Goal: Check status: Check status

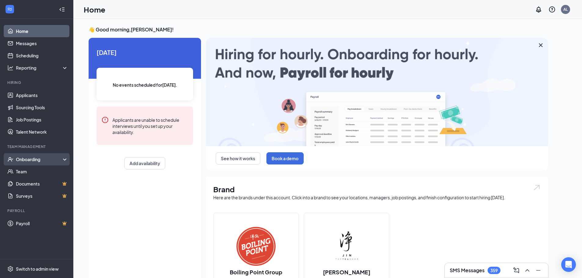
click at [38, 161] on div "Onboarding" at bounding box center [39, 159] width 47 height 6
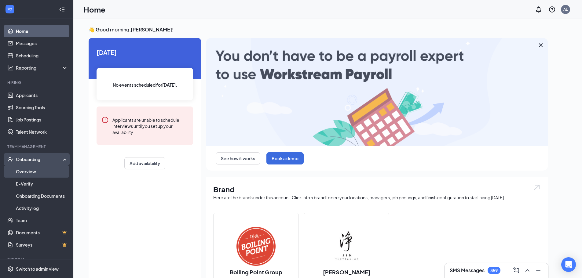
click at [44, 169] on link "Overview" at bounding box center [42, 171] width 52 height 12
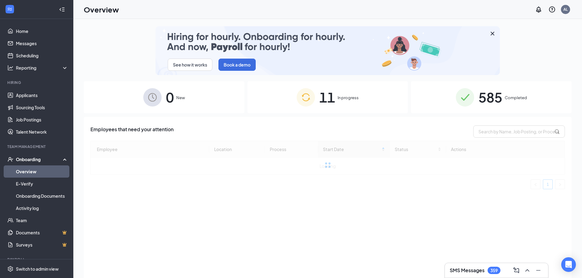
click at [479, 102] on span "585" at bounding box center [490, 97] width 24 height 21
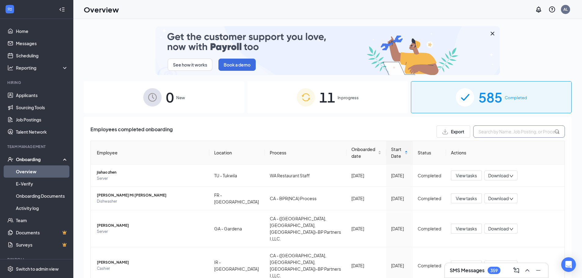
click at [502, 133] on input "text" at bounding box center [519, 131] width 92 height 12
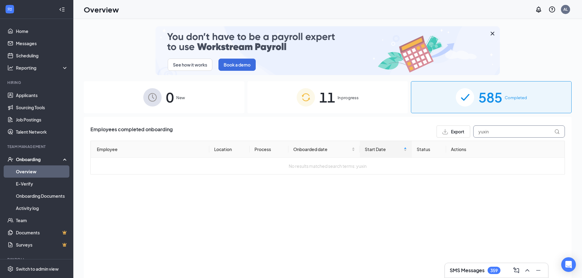
type input "yuxin"
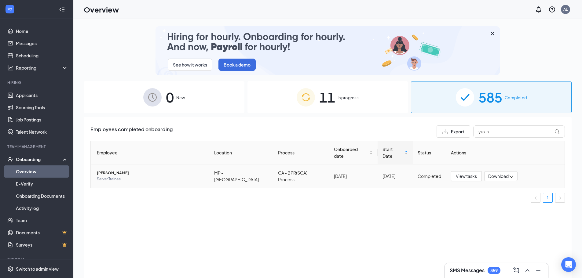
click at [117, 176] on span "Server Trainee" at bounding box center [150, 179] width 107 height 6
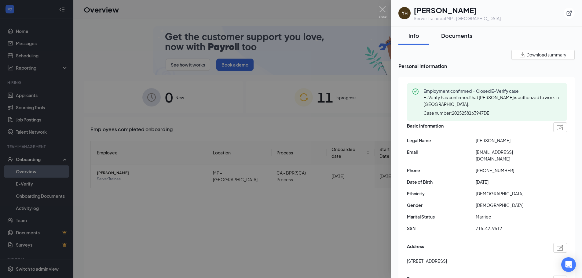
click at [463, 40] on button "Documents" at bounding box center [456, 36] width 43 height 18
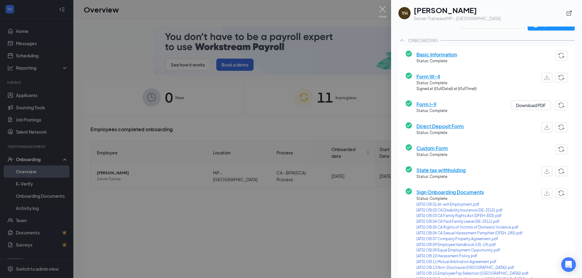
scroll to position [61, 0]
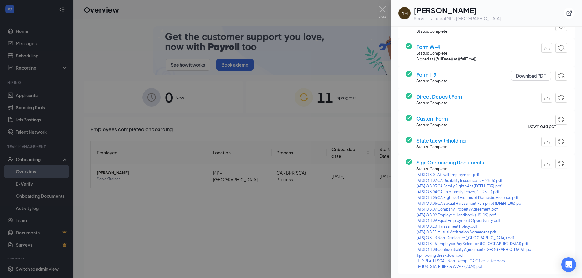
click at [544, 141] on img "button" at bounding box center [546, 141] width 5 height 5
click at [341, 53] on div at bounding box center [291, 139] width 582 height 278
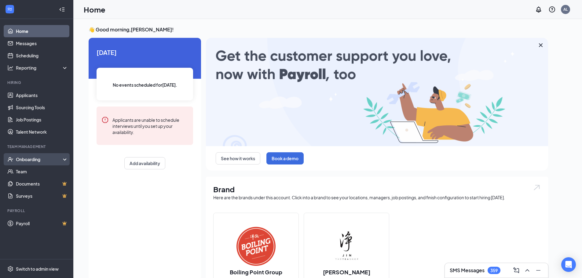
click at [60, 159] on div "Onboarding" at bounding box center [39, 159] width 47 height 6
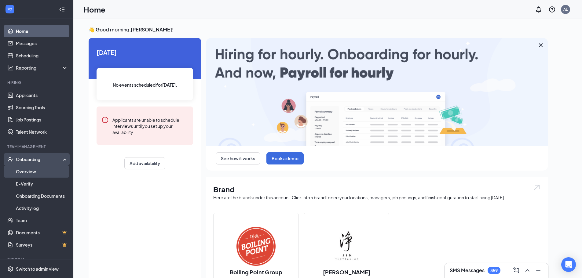
click at [47, 175] on link "Overview" at bounding box center [42, 171] width 52 height 12
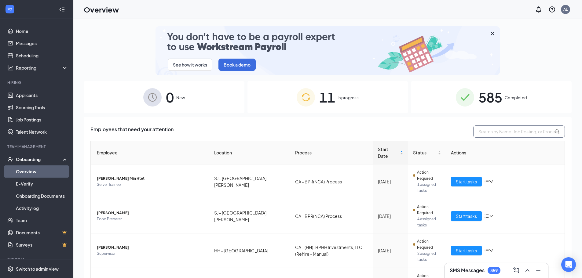
click at [520, 128] on input "text" at bounding box center [519, 131] width 92 height 12
type input "yuxin"
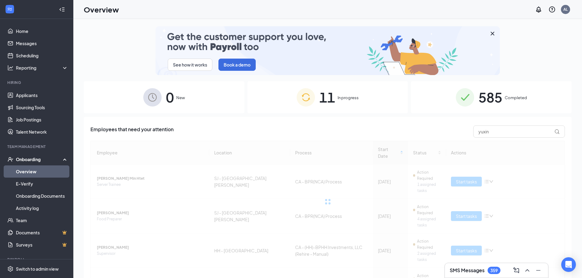
click at [507, 97] on span "Completed" at bounding box center [515, 98] width 22 height 6
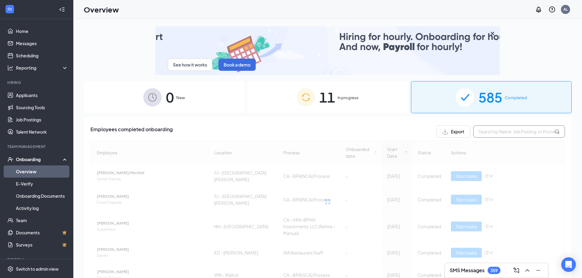
click at [498, 130] on input "text" at bounding box center [519, 131] width 92 height 12
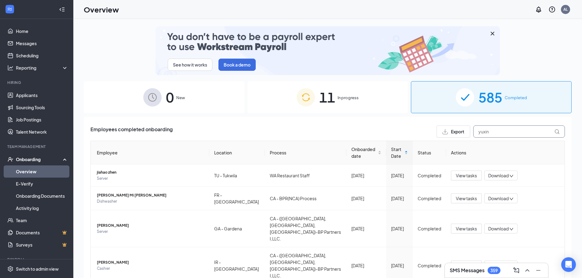
type input "yuxin"
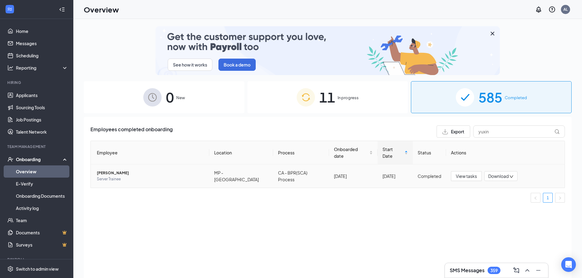
click at [101, 170] on span "[PERSON_NAME]" at bounding box center [150, 173] width 107 height 6
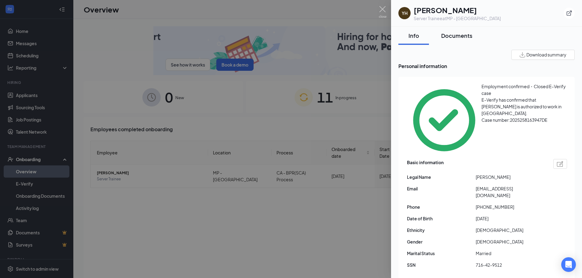
click at [466, 37] on div "Documents" at bounding box center [456, 36] width 31 height 8
